Goal: Task Accomplishment & Management: Manage account settings

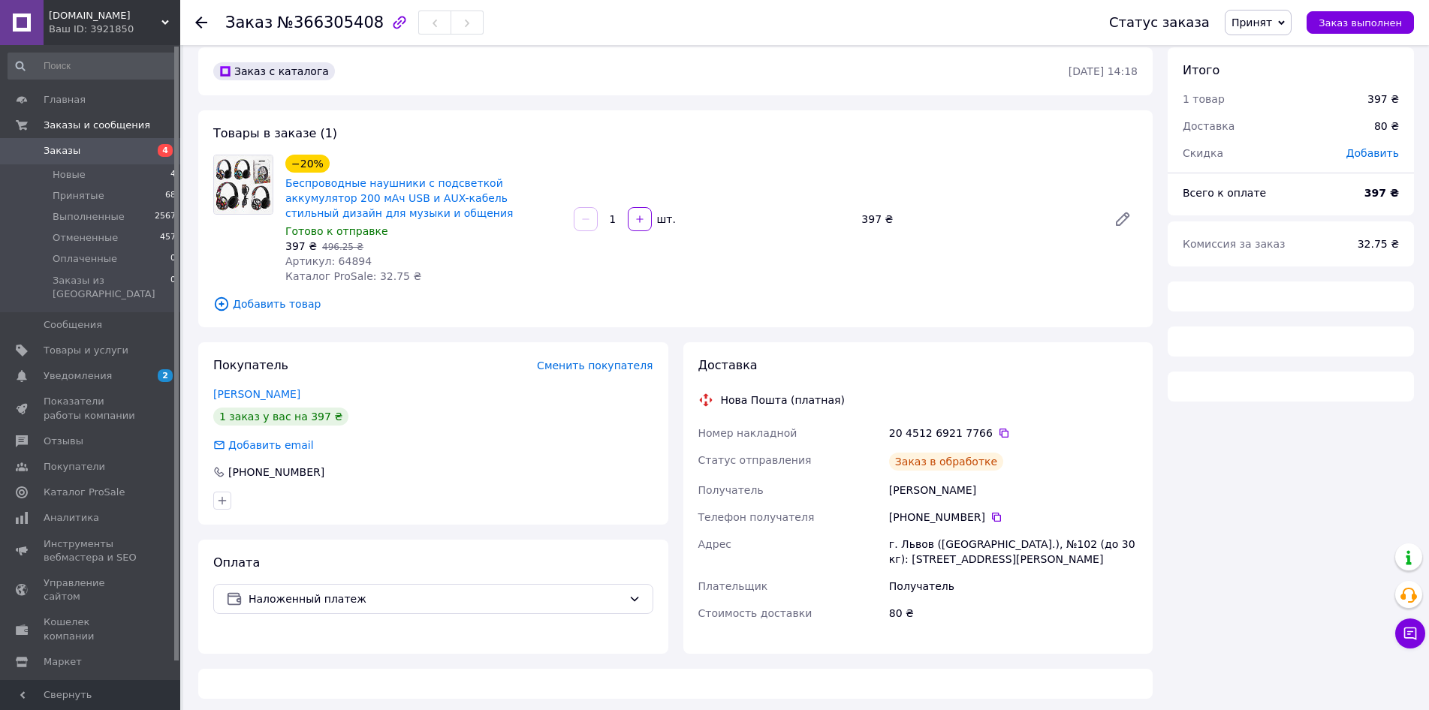
scroll to position [17, 0]
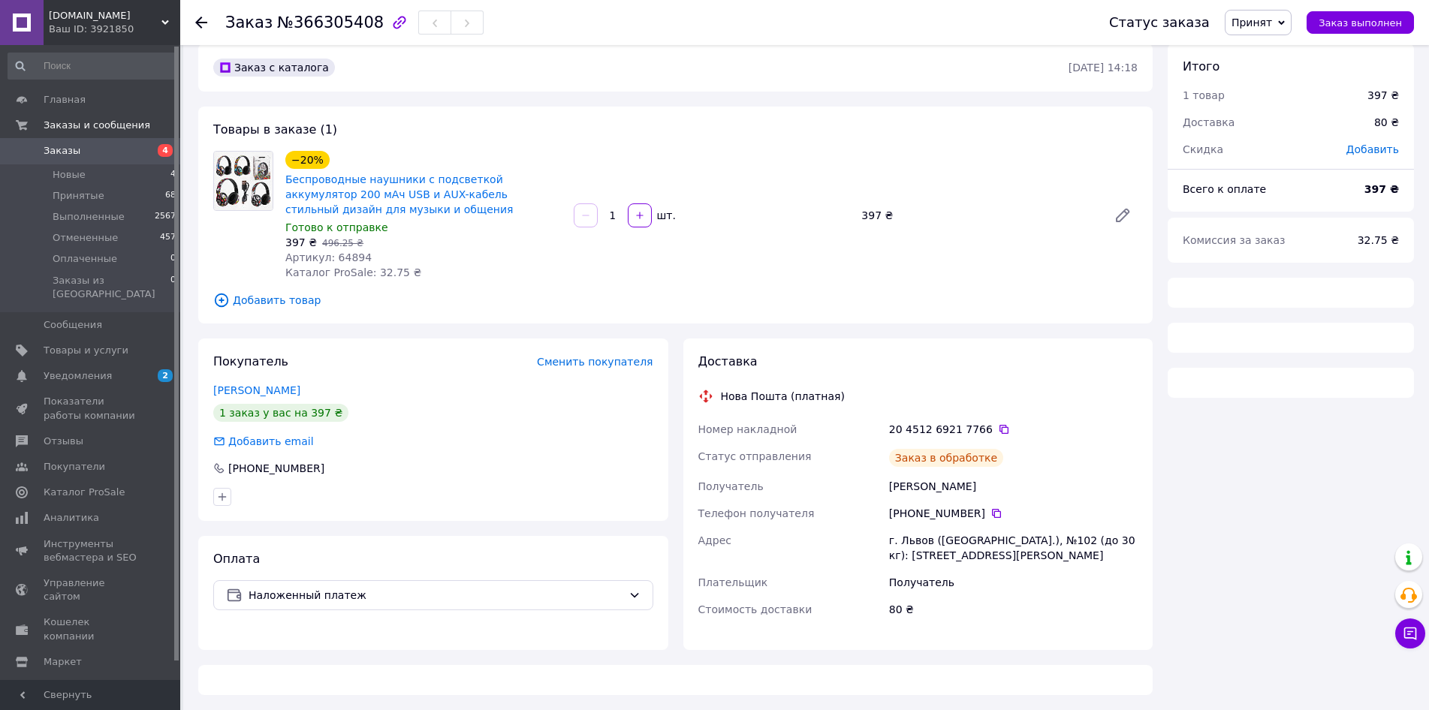
click at [900, 486] on div "[PERSON_NAME]" at bounding box center [1013, 486] width 255 height 27
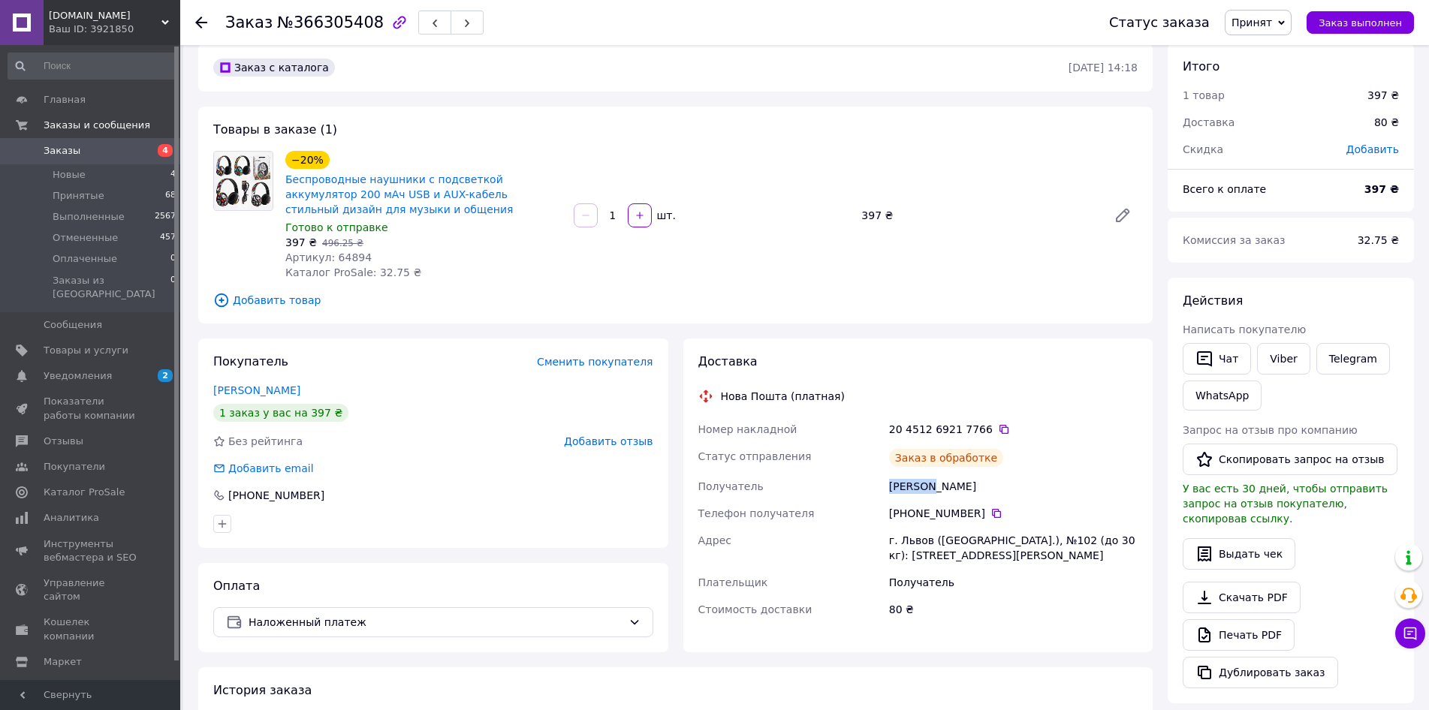
copy div "[PERSON_NAME]"
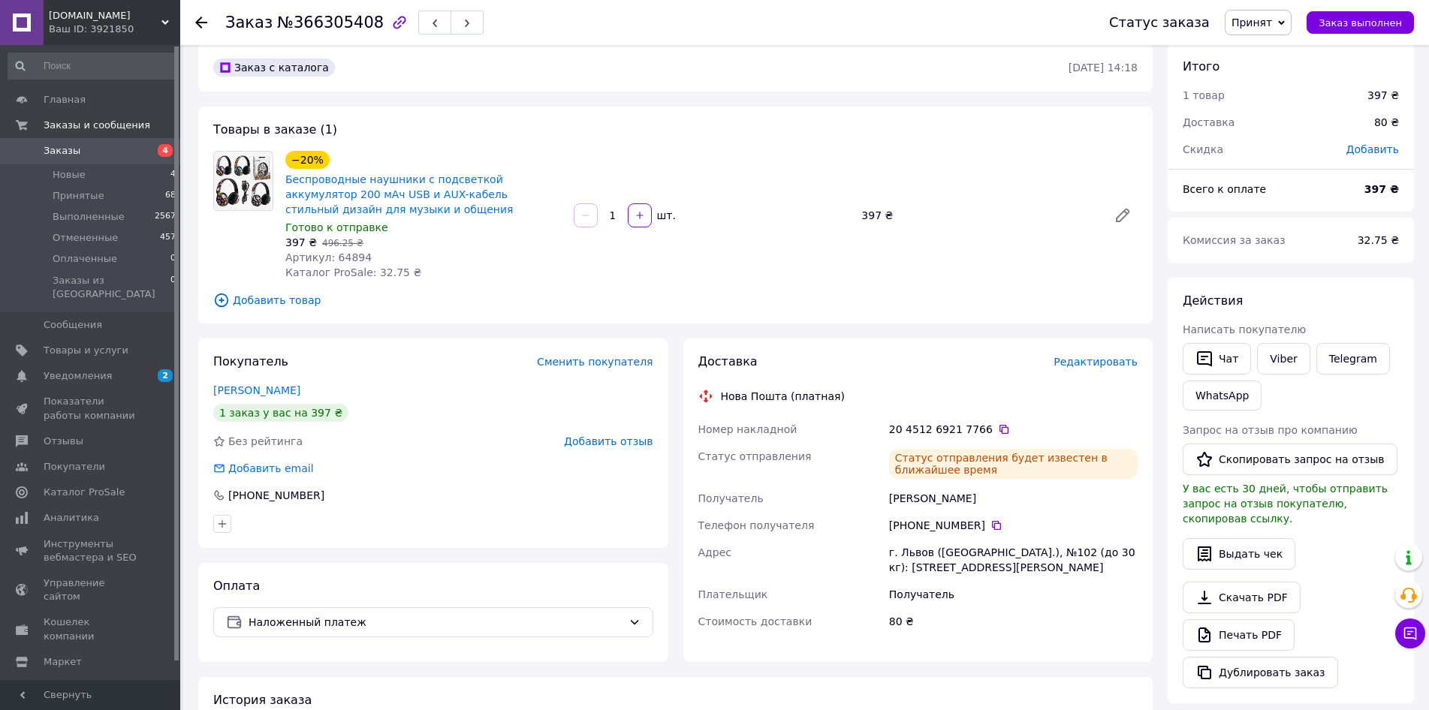
click at [946, 502] on div "[PERSON_NAME]" at bounding box center [1013, 498] width 255 height 27
copy div "Роман"
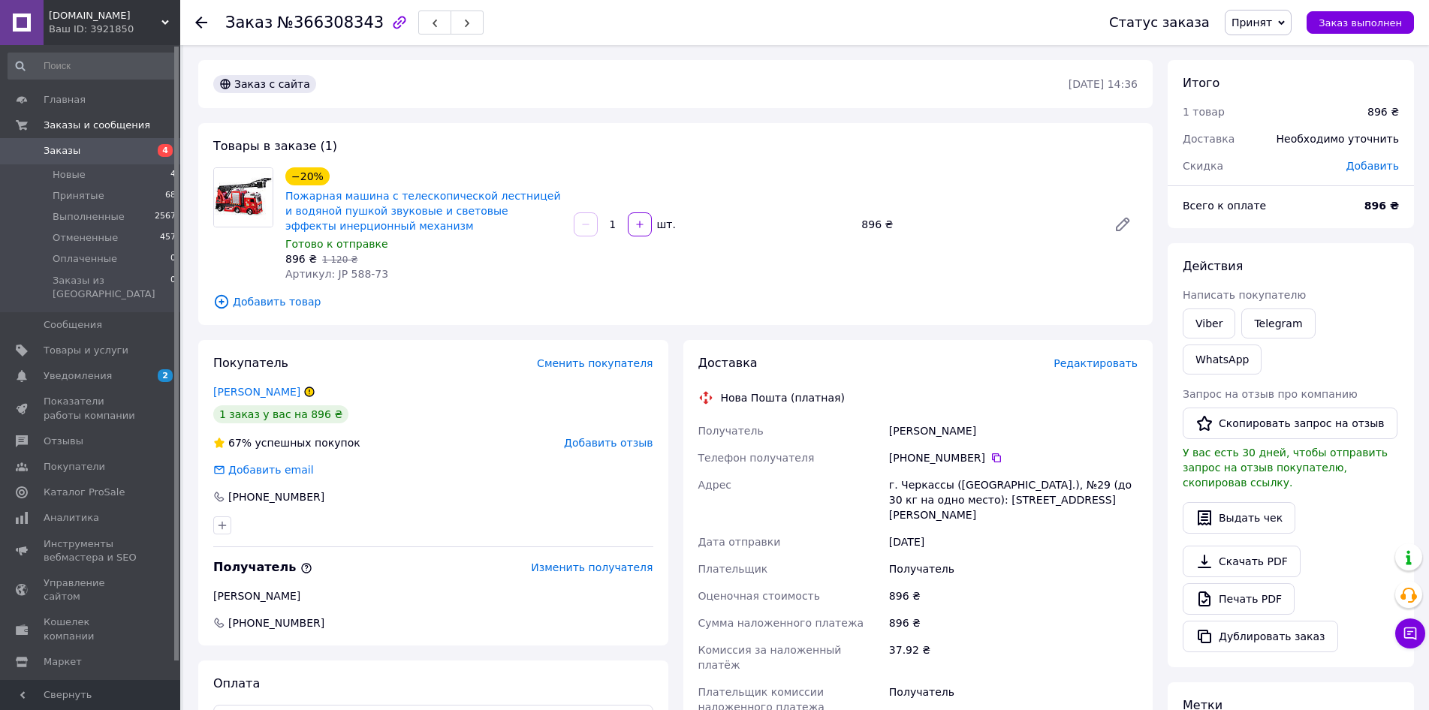
click at [908, 436] on div "Требенко Альона" at bounding box center [1013, 430] width 255 height 27
copy div "Требенко"
click at [969, 434] on div "Требенко Альона" at bounding box center [1013, 430] width 255 height 27
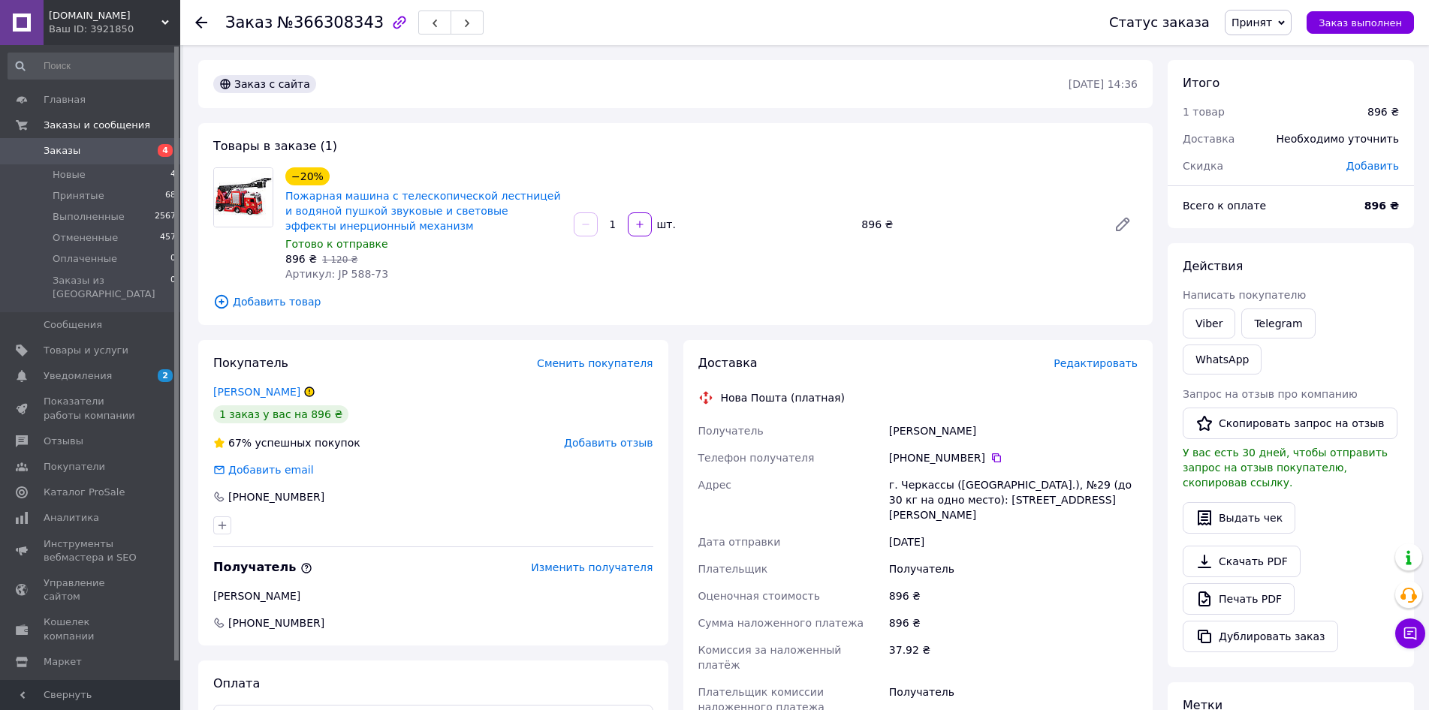
copy div "Альона"
click at [107, 154] on span "Заказы" at bounding box center [91, 151] width 95 height 14
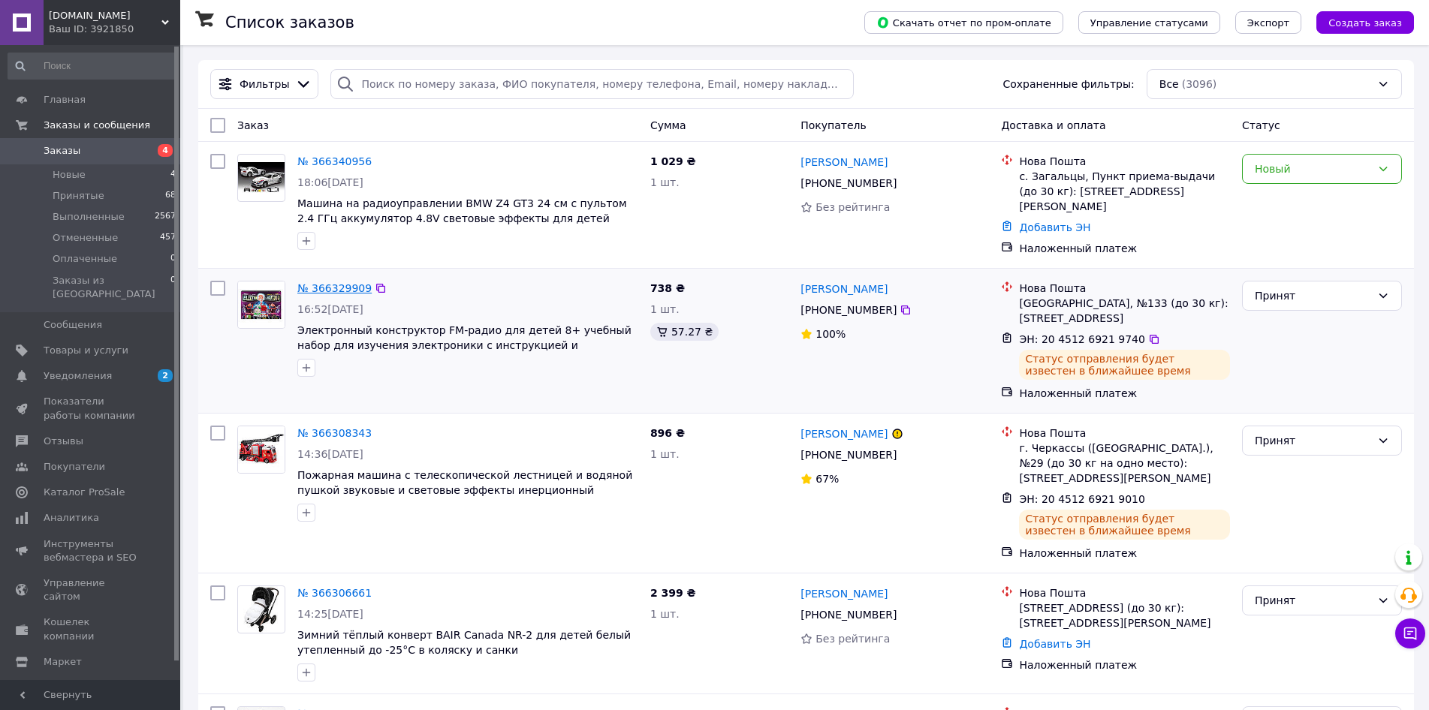
click at [337, 283] on link "№ 366329909" at bounding box center [334, 288] width 74 height 12
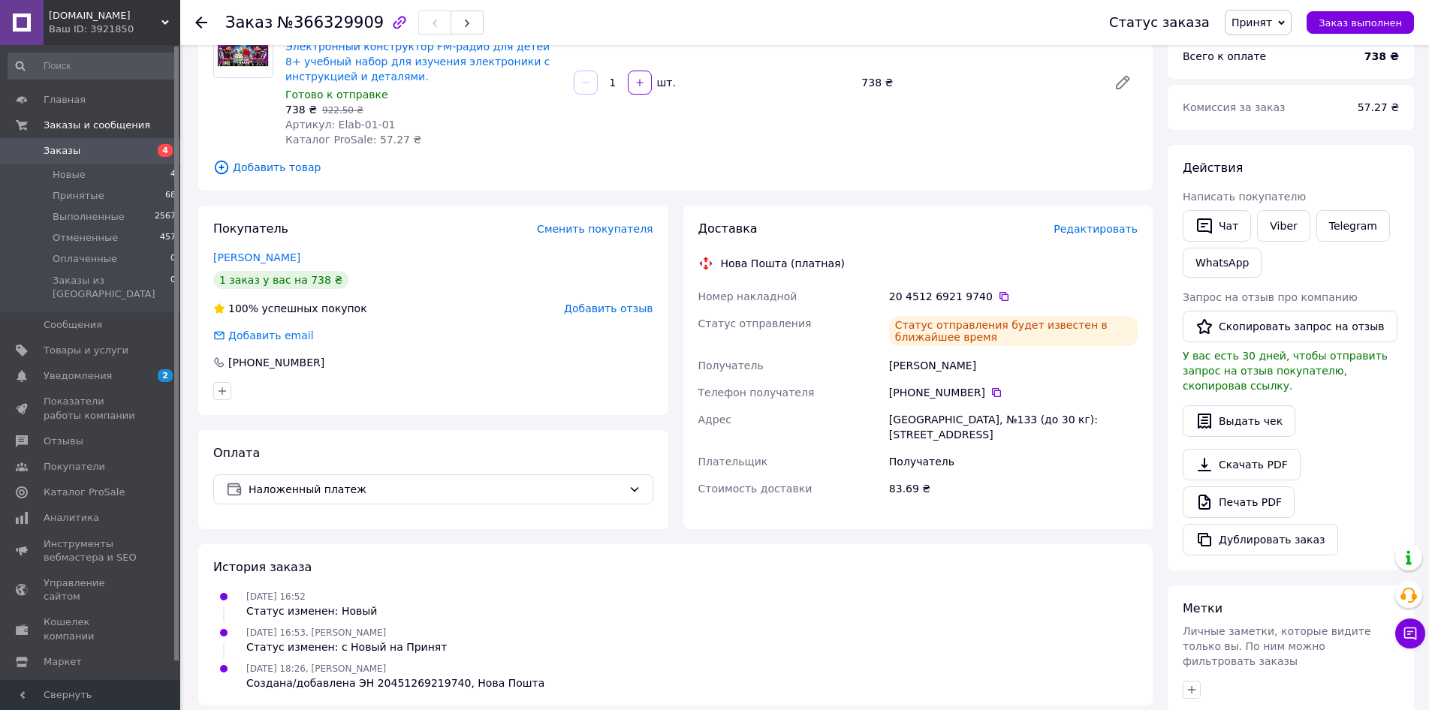
scroll to position [150, 0]
click at [909, 363] on div "Виноградов Сергей" at bounding box center [1013, 364] width 255 height 27
copy div "Виноградов"
click at [972, 364] on div "Виноградов Сергей" at bounding box center [1013, 364] width 255 height 27
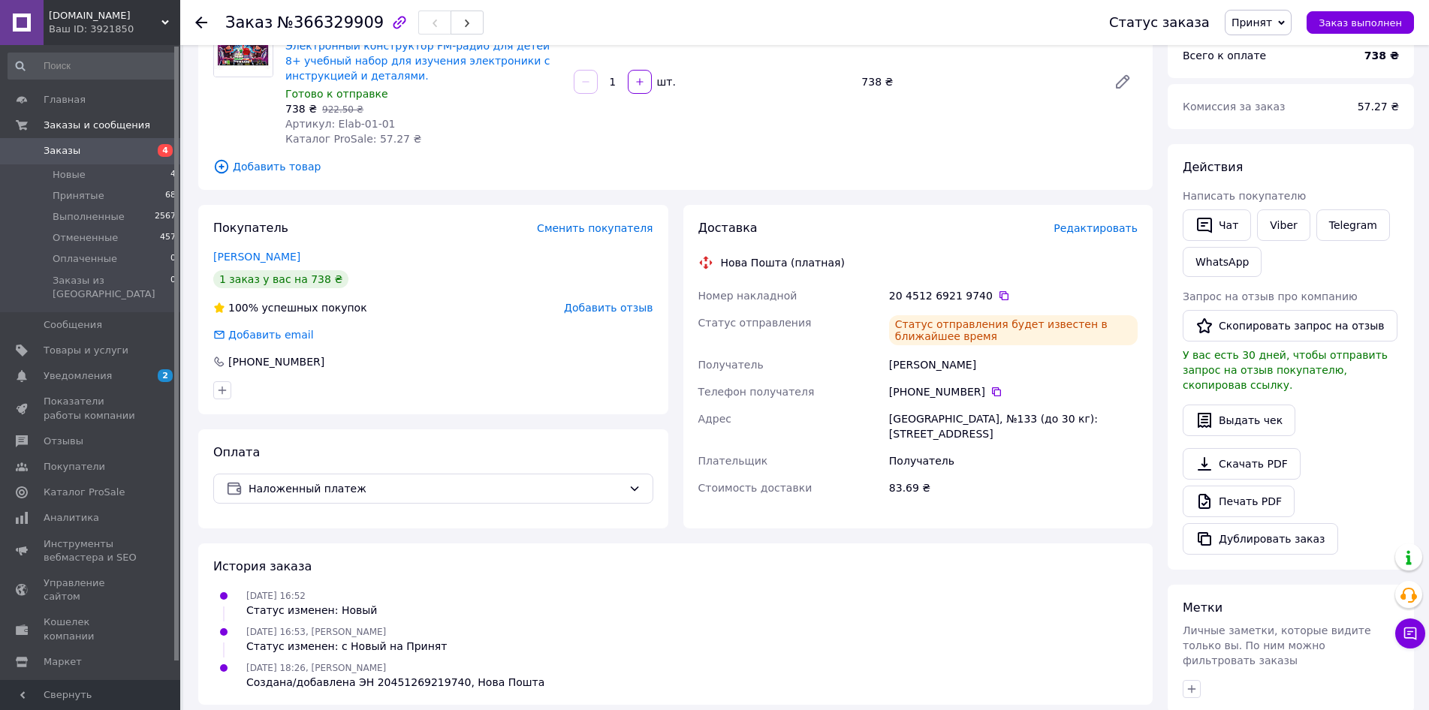
click at [972, 364] on div "Виноградов Сергей" at bounding box center [1013, 364] width 255 height 27
copy div "Сергей"
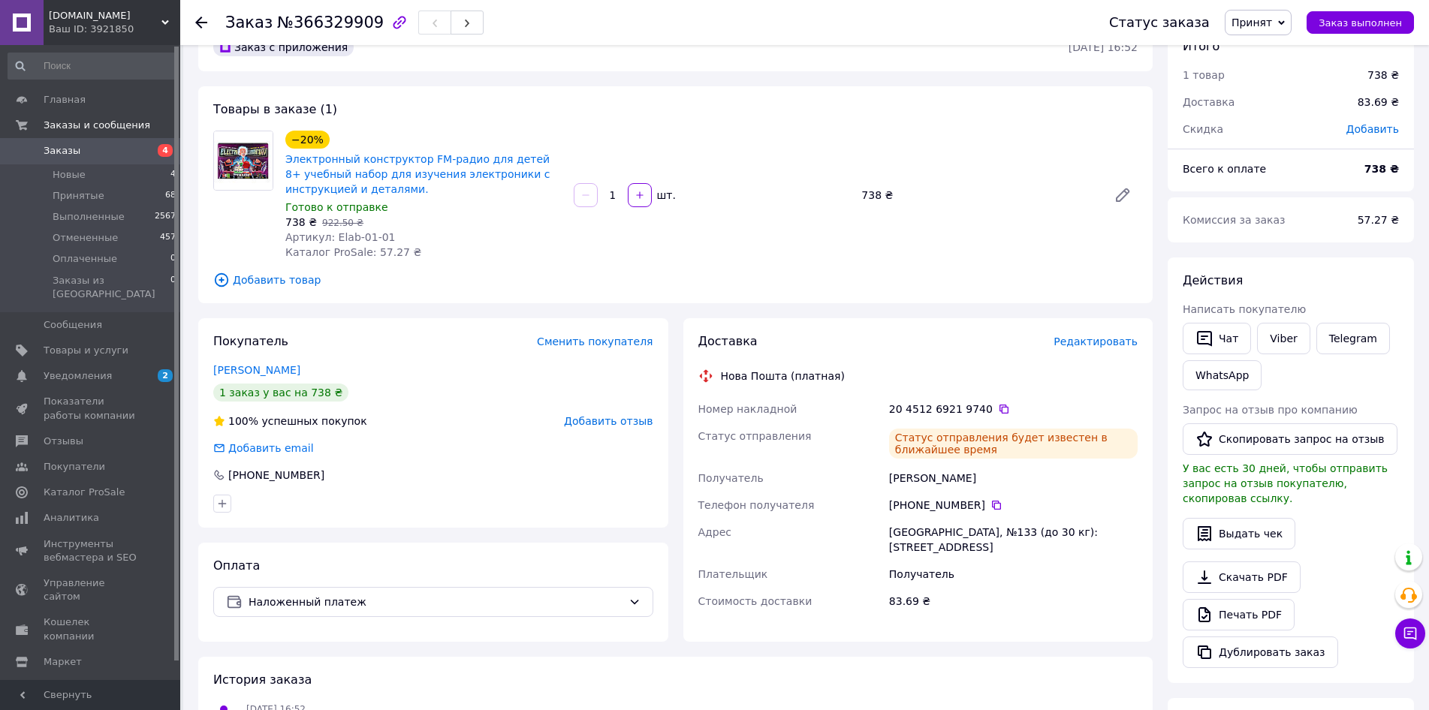
scroll to position [0, 0]
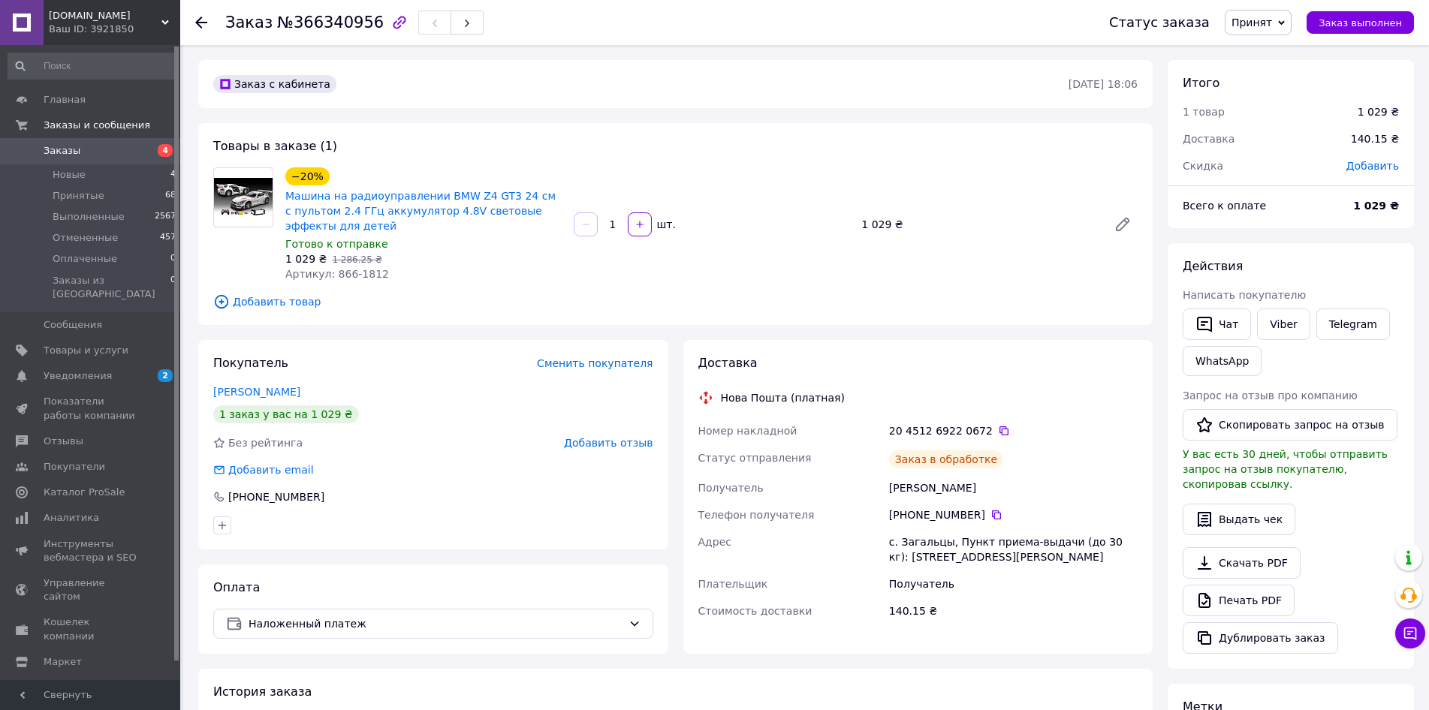
click at [906, 489] on div "[PERSON_NAME]" at bounding box center [1013, 488] width 255 height 27
copy div "[PERSON_NAME]"
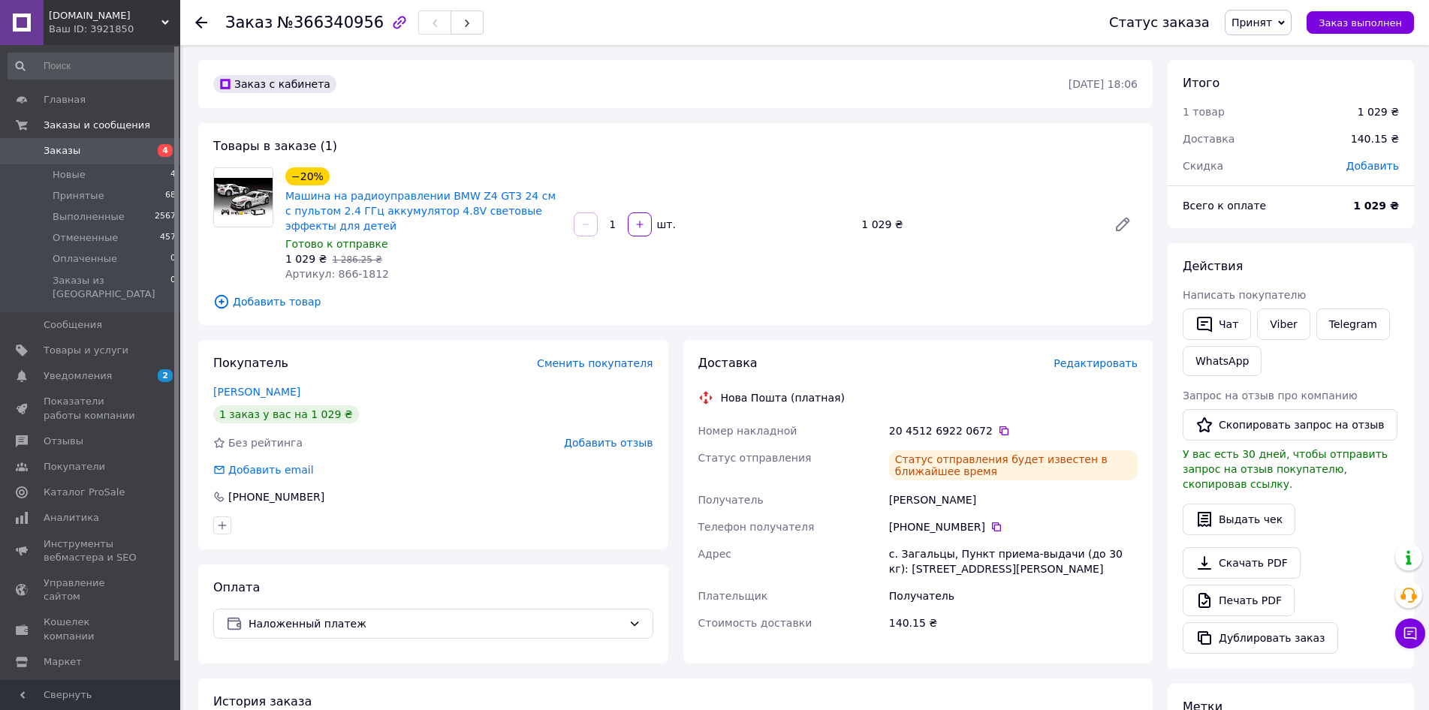
click at [946, 497] on div "[PERSON_NAME]" at bounding box center [1013, 500] width 255 height 27
copy div "Полуріз"
click at [906, 498] on div "[PERSON_NAME]" at bounding box center [1013, 500] width 255 height 27
click at [906, 498] on div "Лариса Полуріз" at bounding box center [1013, 500] width 255 height 27
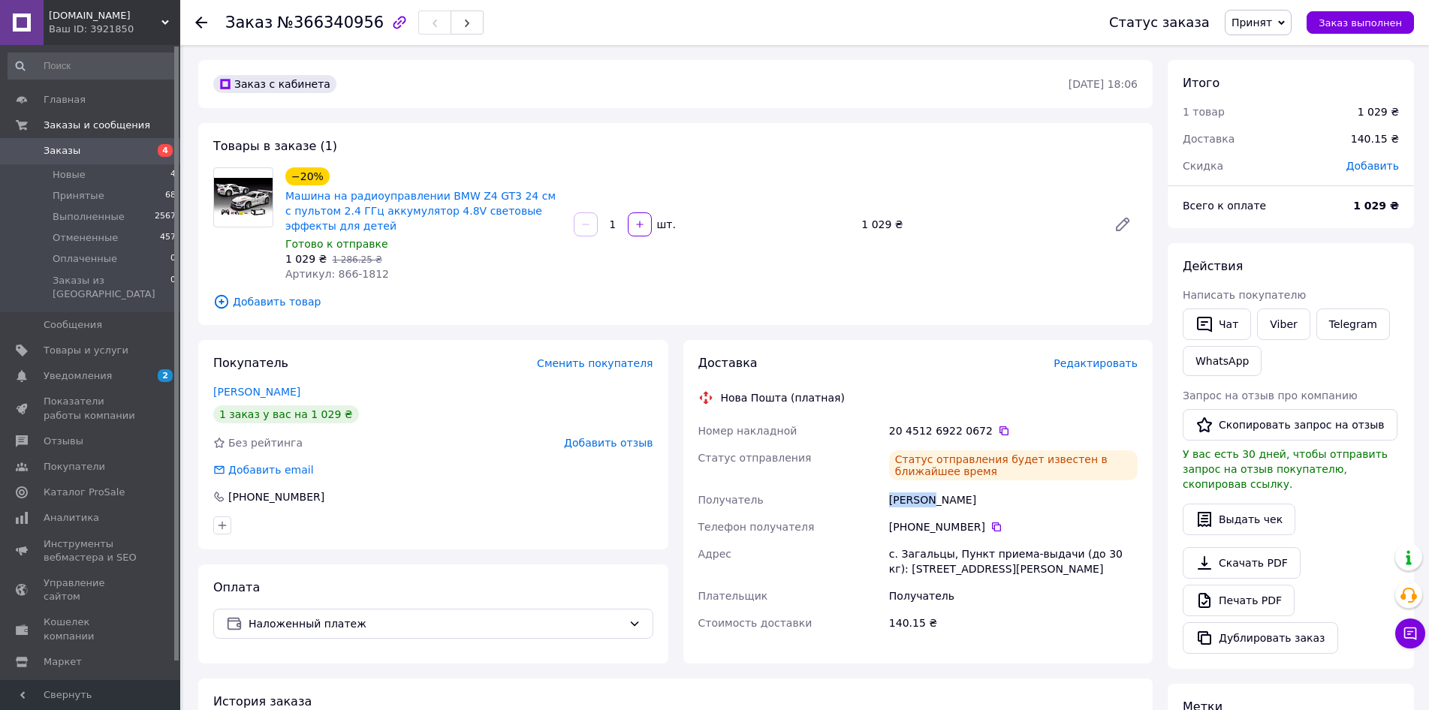
copy div "Лариса"
